Goal: Information Seeking & Learning: Learn about a topic

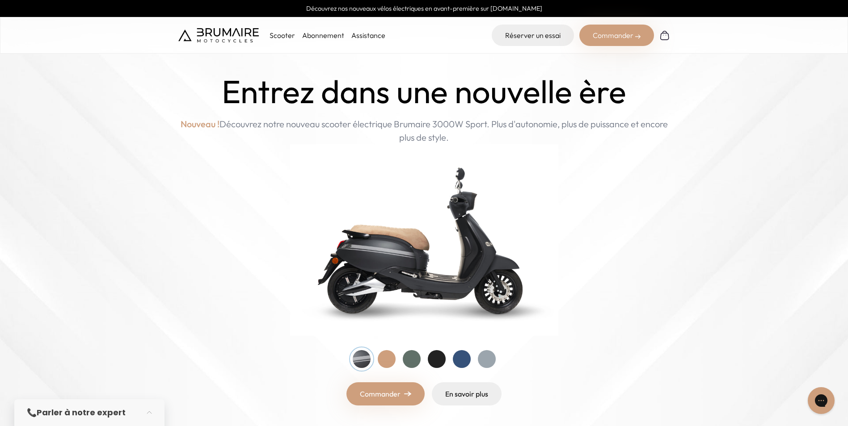
click at [458, 354] on div at bounding box center [462, 359] width 18 height 18
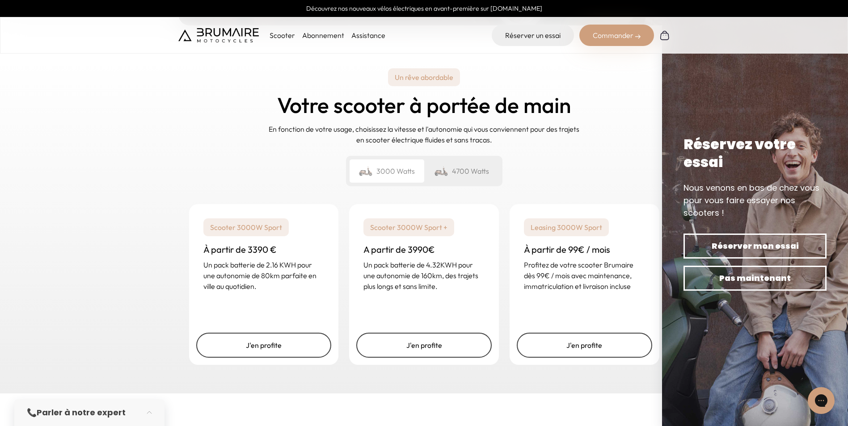
scroll to position [1215, 0]
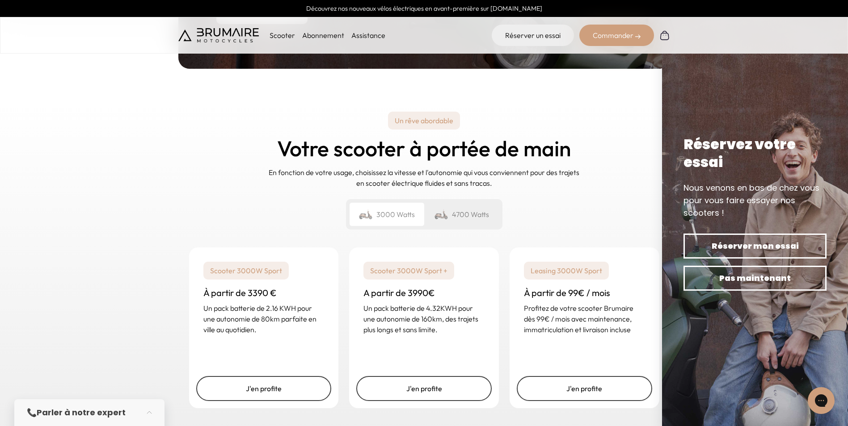
click at [470, 213] on div "4700 Watts" at bounding box center [461, 214] width 75 height 23
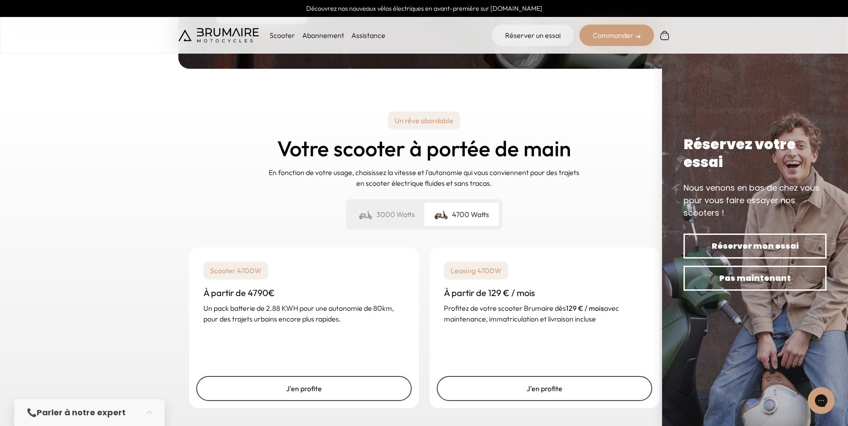
click at [417, 210] on div "3000 Watts" at bounding box center [386, 214] width 75 height 23
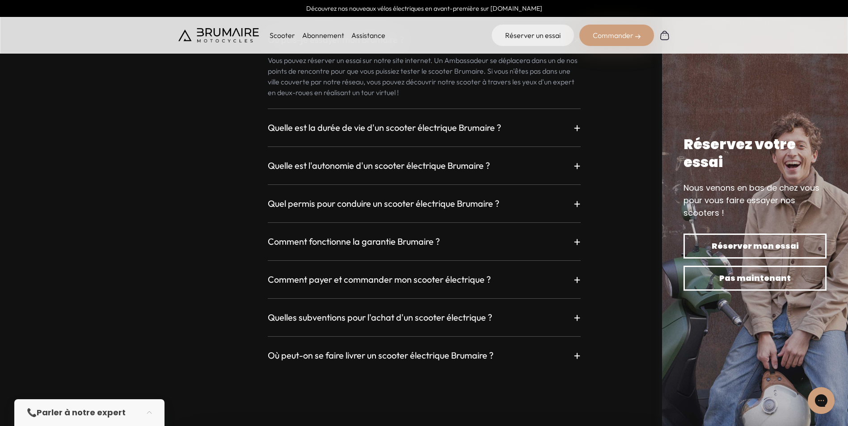
scroll to position [2431, 0]
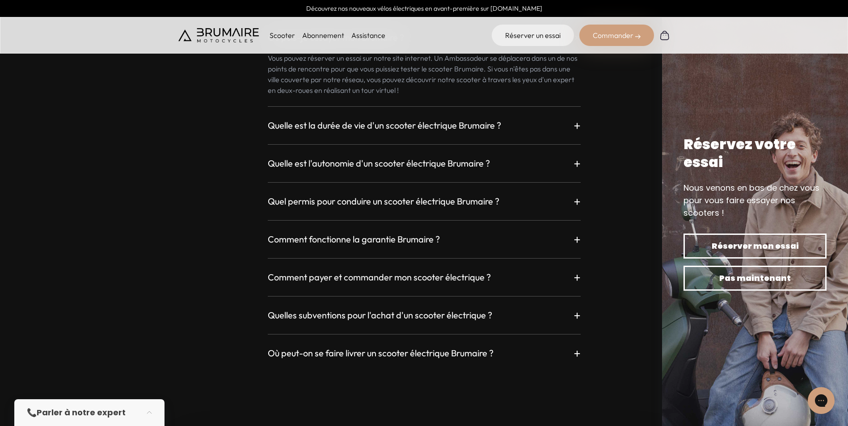
click at [394, 122] on h3 "Quelle est la durée de vie d'un scooter électrique Brumaire ?" at bounding box center [384, 125] width 233 height 13
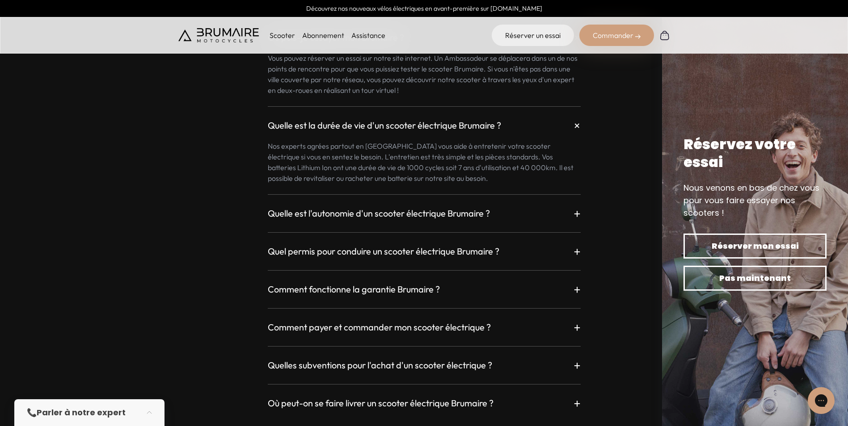
click at [434, 211] on h3 "Quelle est l'autonomie d'un scooter électrique Brumaire ?" at bounding box center [379, 213] width 222 height 13
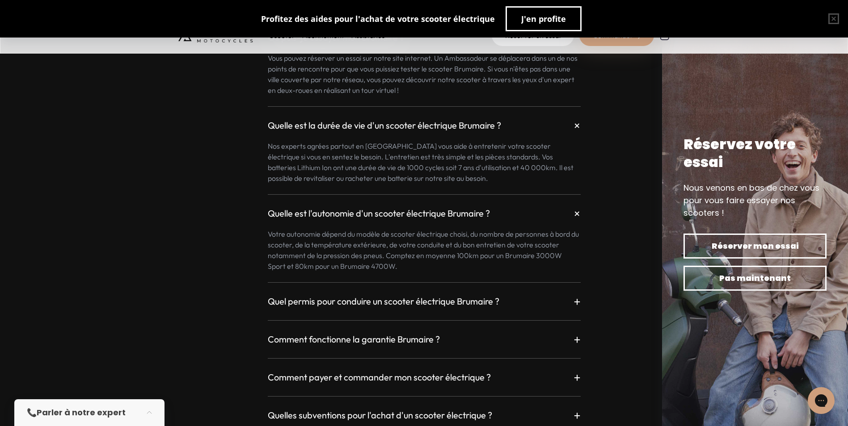
click at [452, 301] on h3 "Quel permis pour conduire un scooter électrique Brumaire ?" at bounding box center [383, 301] width 231 height 13
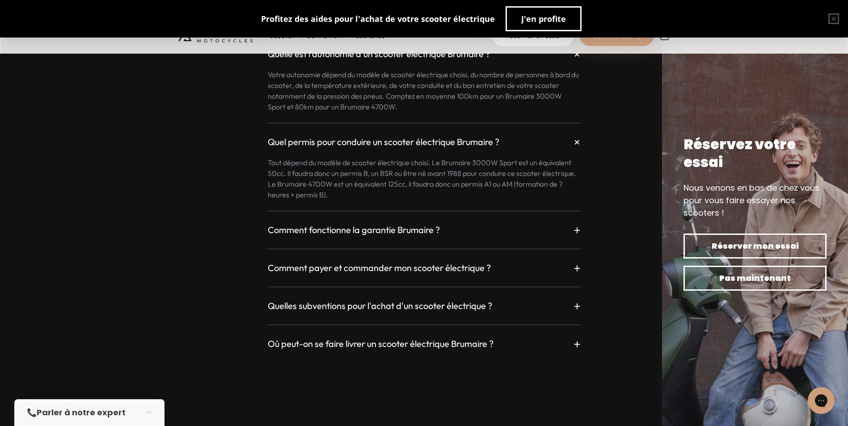
scroll to position [2591, 0]
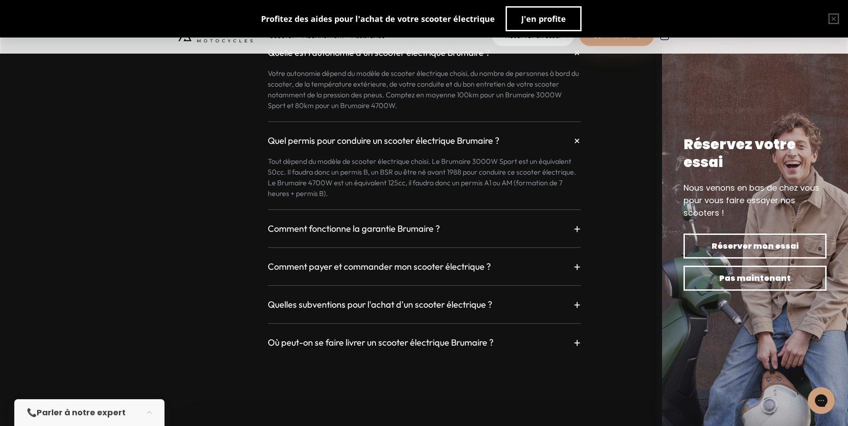
click at [452, 301] on h3 "Quelles subventions pour l'achat d'un scooter électrique ?" at bounding box center [380, 304] width 224 height 13
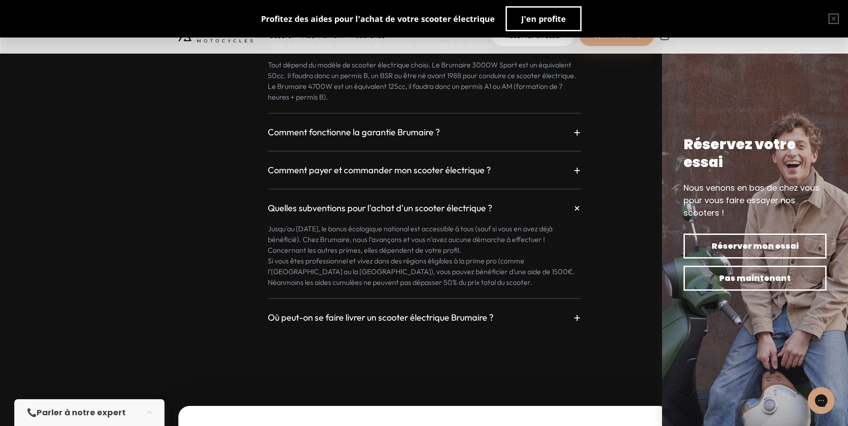
scroll to position [2717, 0]
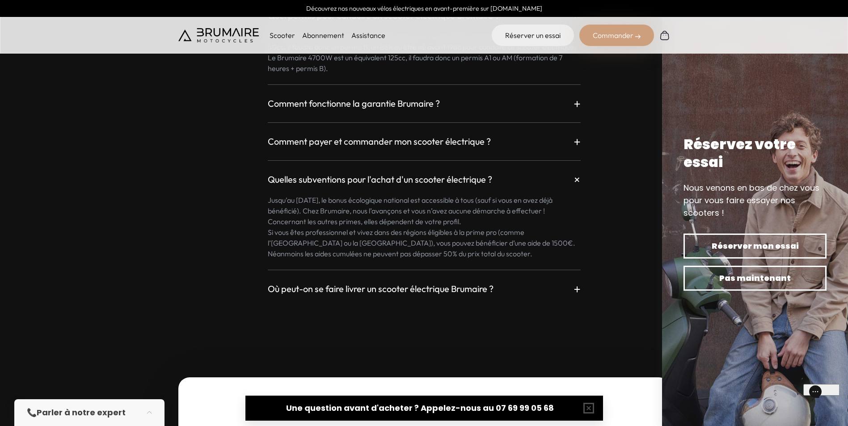
click at [281, 32] on p "Scooter" at bounding box center [281, 35] width 25 height 11
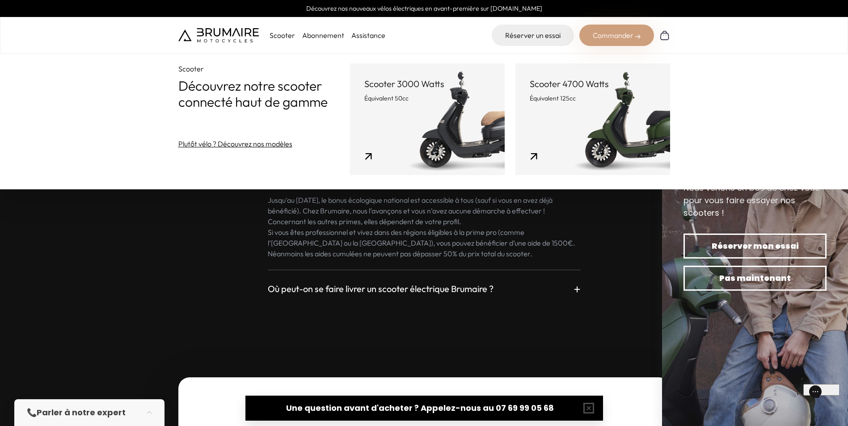
click at [462, 136] on link "Scooter 3000 Watts Équivalent 50cc" at bounding box center [427, 119] width 155 height 112
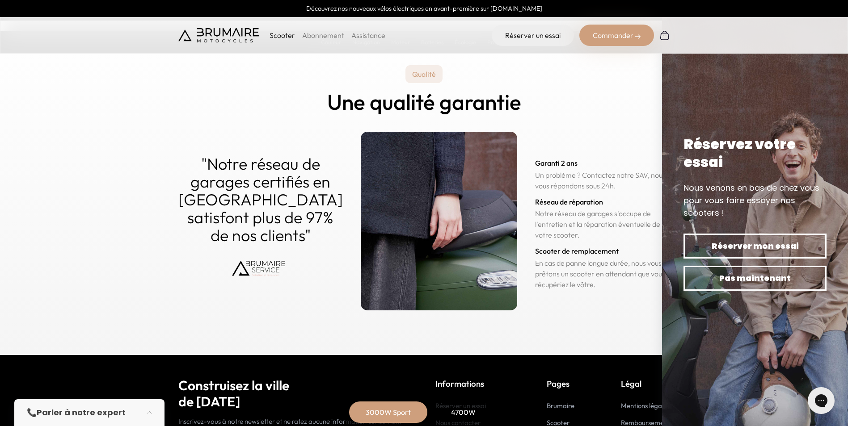
scroll to position [4387, 0]
